Goal: Answer question/provide support: Share knowledge or assist other users

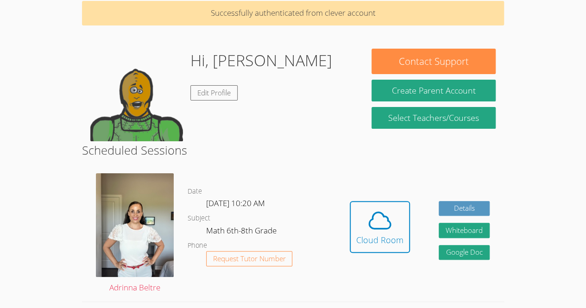
scroll to position [65, 0]
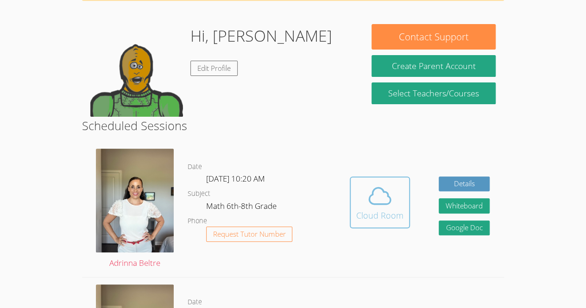
click at [393, 201] on span at bounding box center [379, 196] width 47 height 26
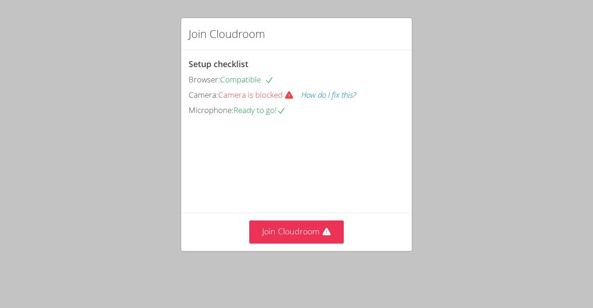
click at [344, 99] on button "How do I fix this?" at bounding box center [328, 94] width 55 height 13
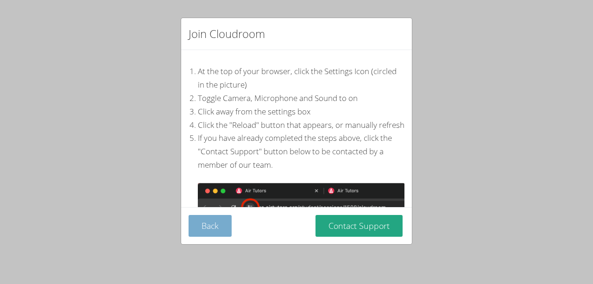
click at [199, 230] on button "Back" at bounding box center [210, 226] width 43 height 22
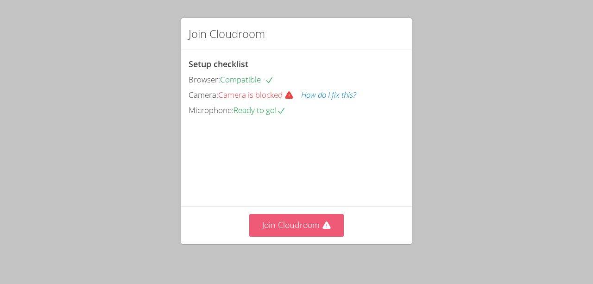
click at [309, 224] on button "Join Cloudroom" at bounding box center [296, 225] width 95 height 23
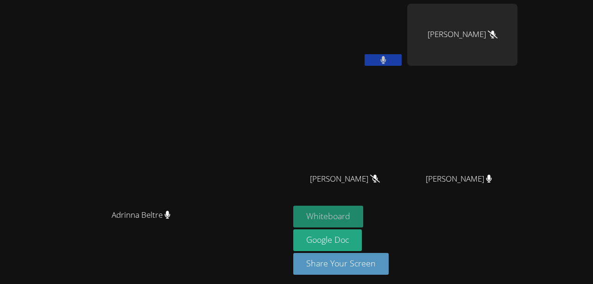
click at [363, 219] on button "Whiteboard" at bounding box center [328, 217] width 70 height 22
click at [402, 58] on button at bounding box center [383, 60] width 37 height 12
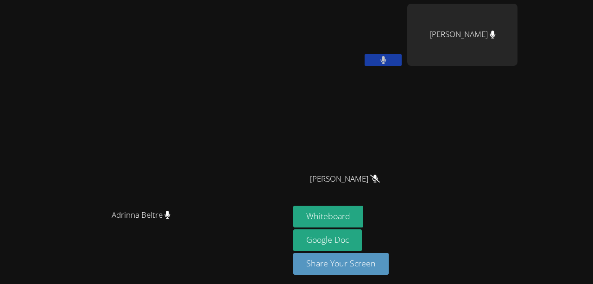
click at [402, 57] on button at bounding box center [383, 60] width 37 height 12
click at [514, 140] on video at bounding box center [462, 138] width 110 height 62
click at [517, 47] on div "[PERSON_NAME]" at bounding box center [462, 35] width 110 height 62
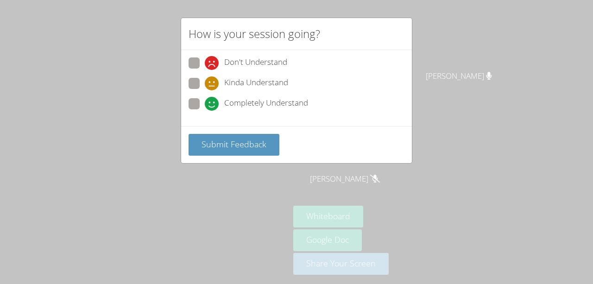
click at [205, 111] on span at bounding box center [205, 111] width 0 height 0
click at [205, 101] on input "Completely Understand" at bounding box center [209, 102] width 8 height 8
radio input "true"
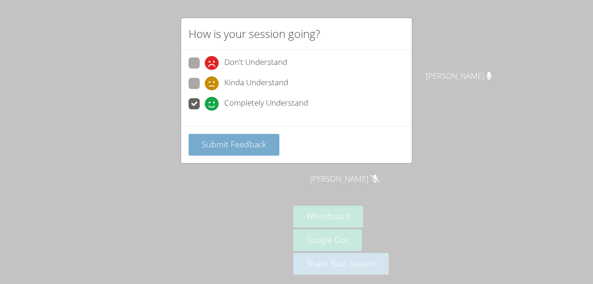
click at [260, 146] on span "Submit Feedback" at bounding box center [233, 143] width 65 height 11
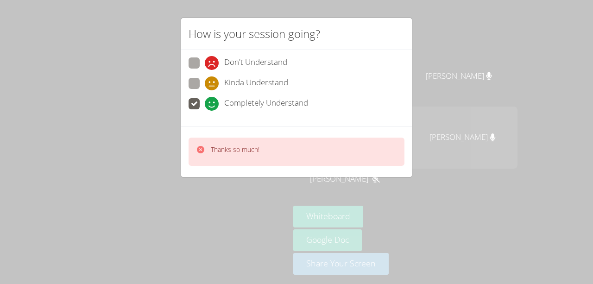
click at [371, 158] on div "Thanks so much!" at bounding box center [297, 152] width 216 height 28
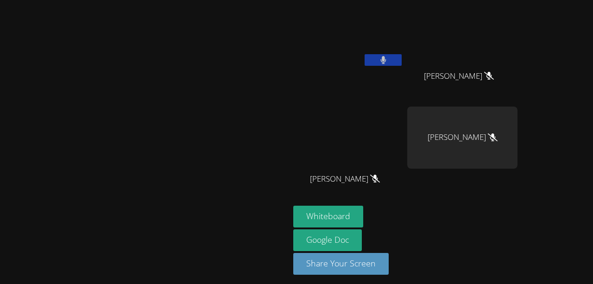
click at [402, 60] on button at bounding box center [383, 60] width 37 height 12
click at [388, 60] on icon at bounding box center [383, 60] width 10 height 8
click at [386, 58] on icon at bounding box center [383, 60] width 6 height 8
